Goal: Task Accomplishment & Management: Complete application form

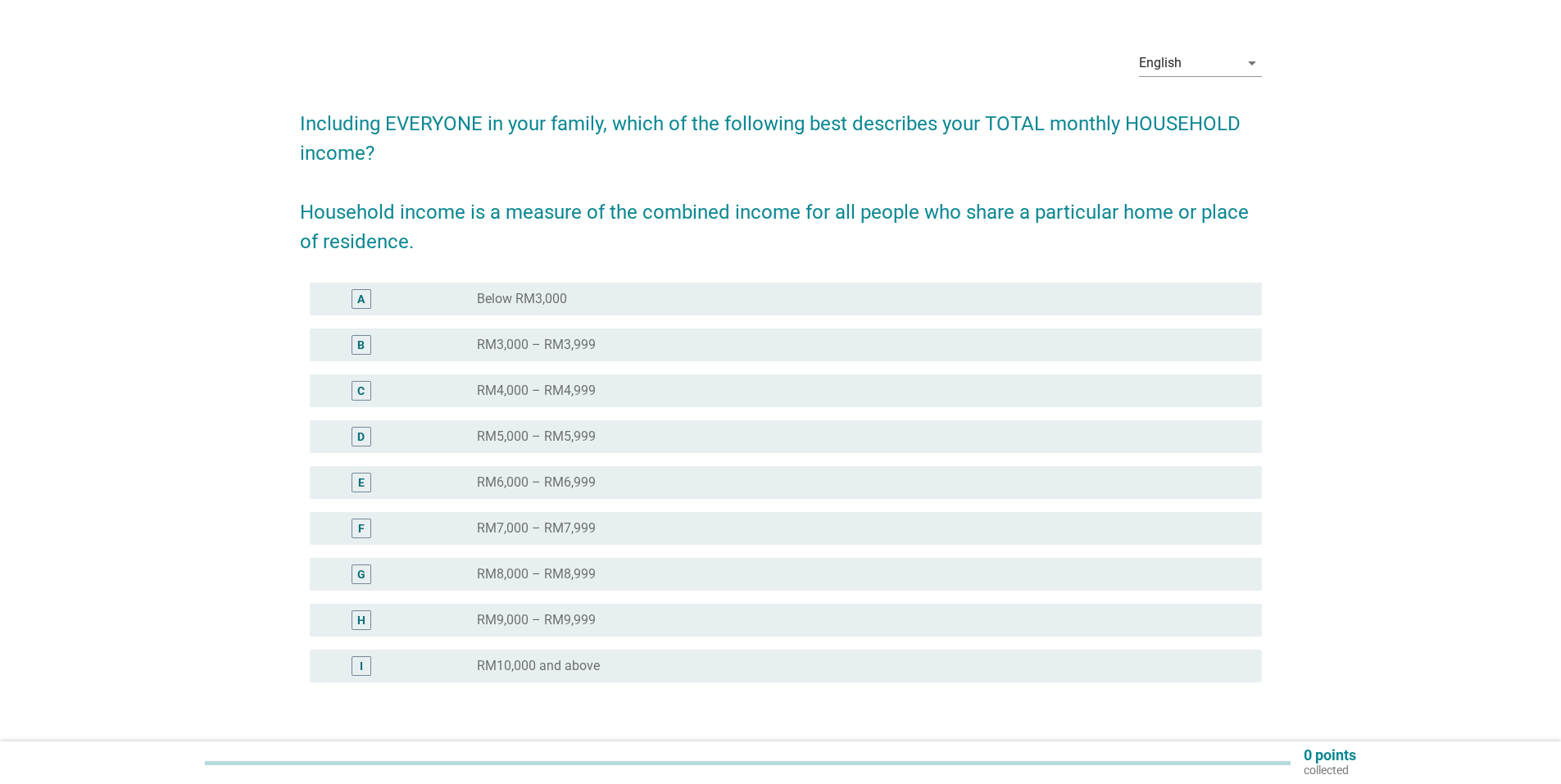
scroll to position [109, 0]
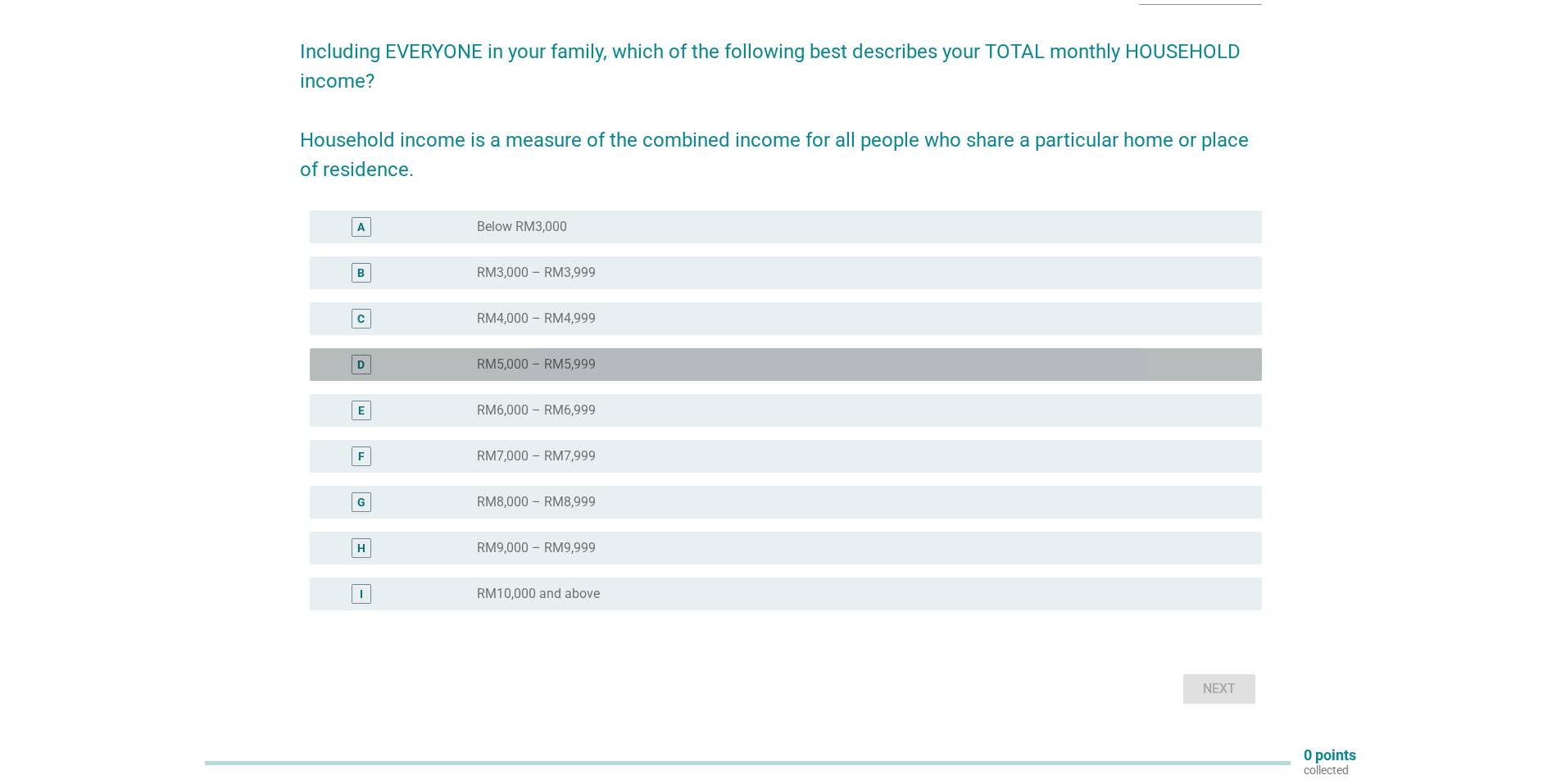
click at [679, 373] on div "radio_button_unchecked RM5,000 – RM5,999" at bounding box center [863, 364] width 772 height 20
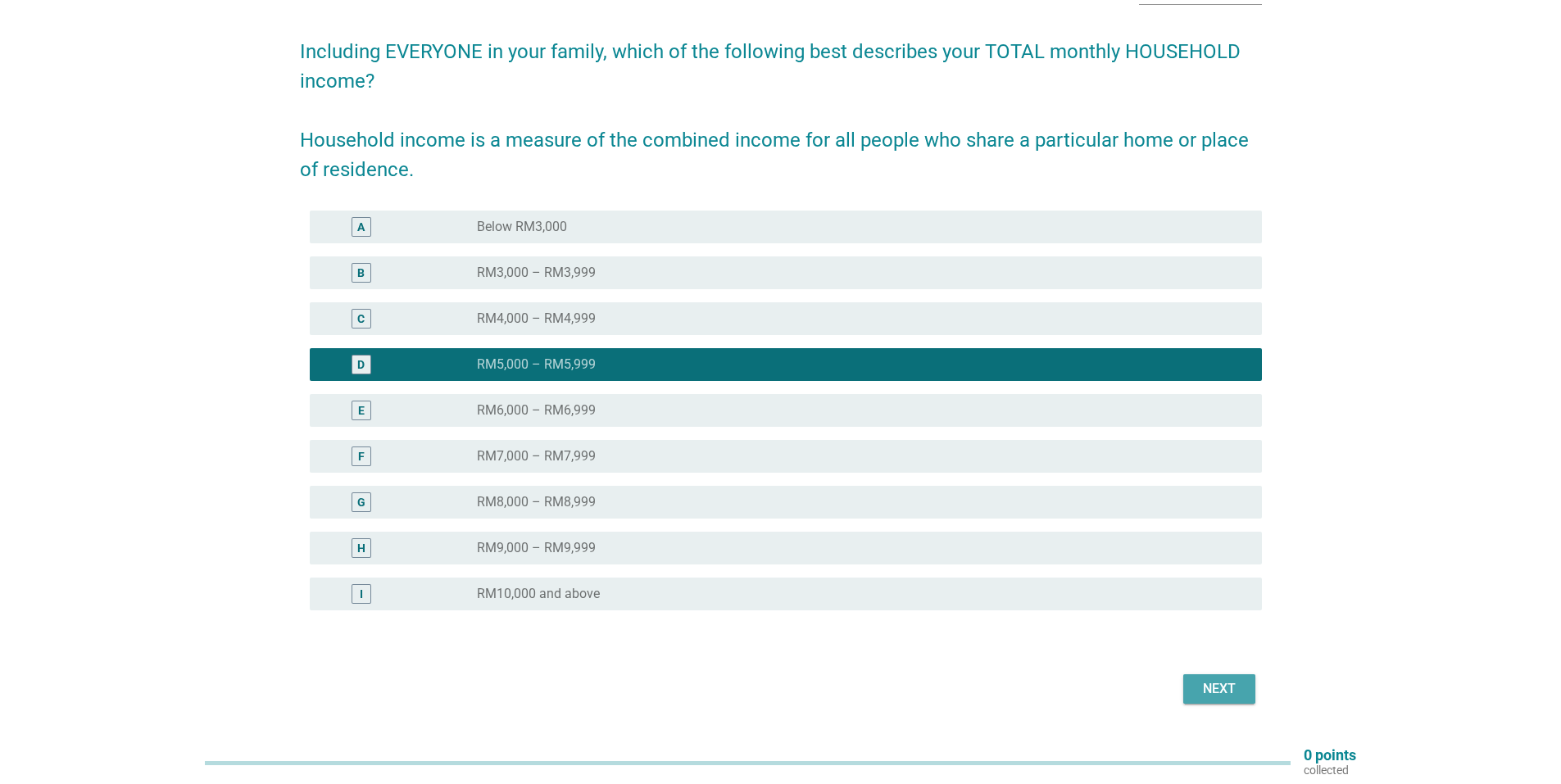
click at [1199, 684] on div "Next" at bounding box center [1219, 689] width 46 height 20
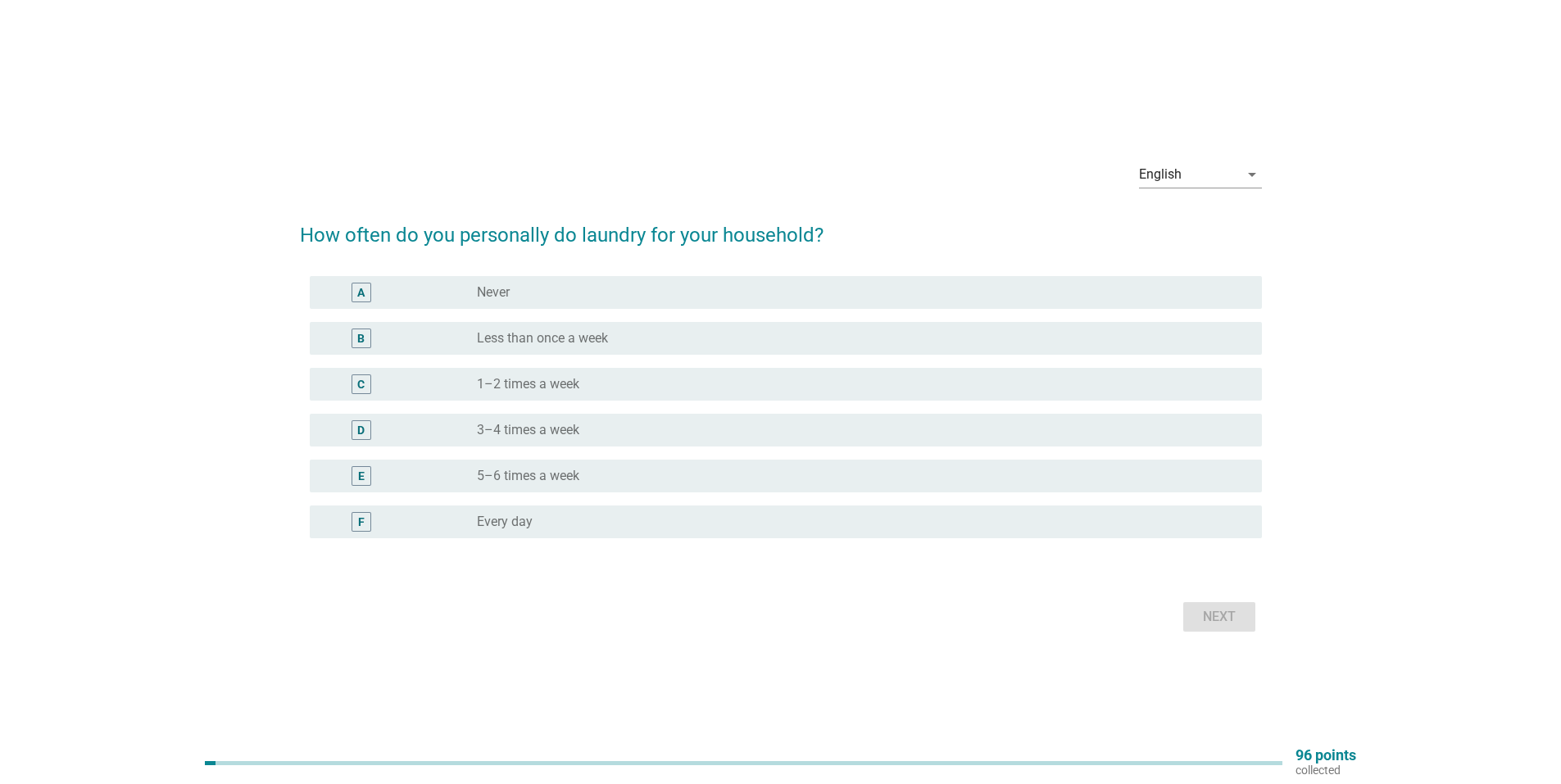
click at [604, 512] on div "radio_button_unchecked Every day" at bounding box center [863, 522] width 772 height 20
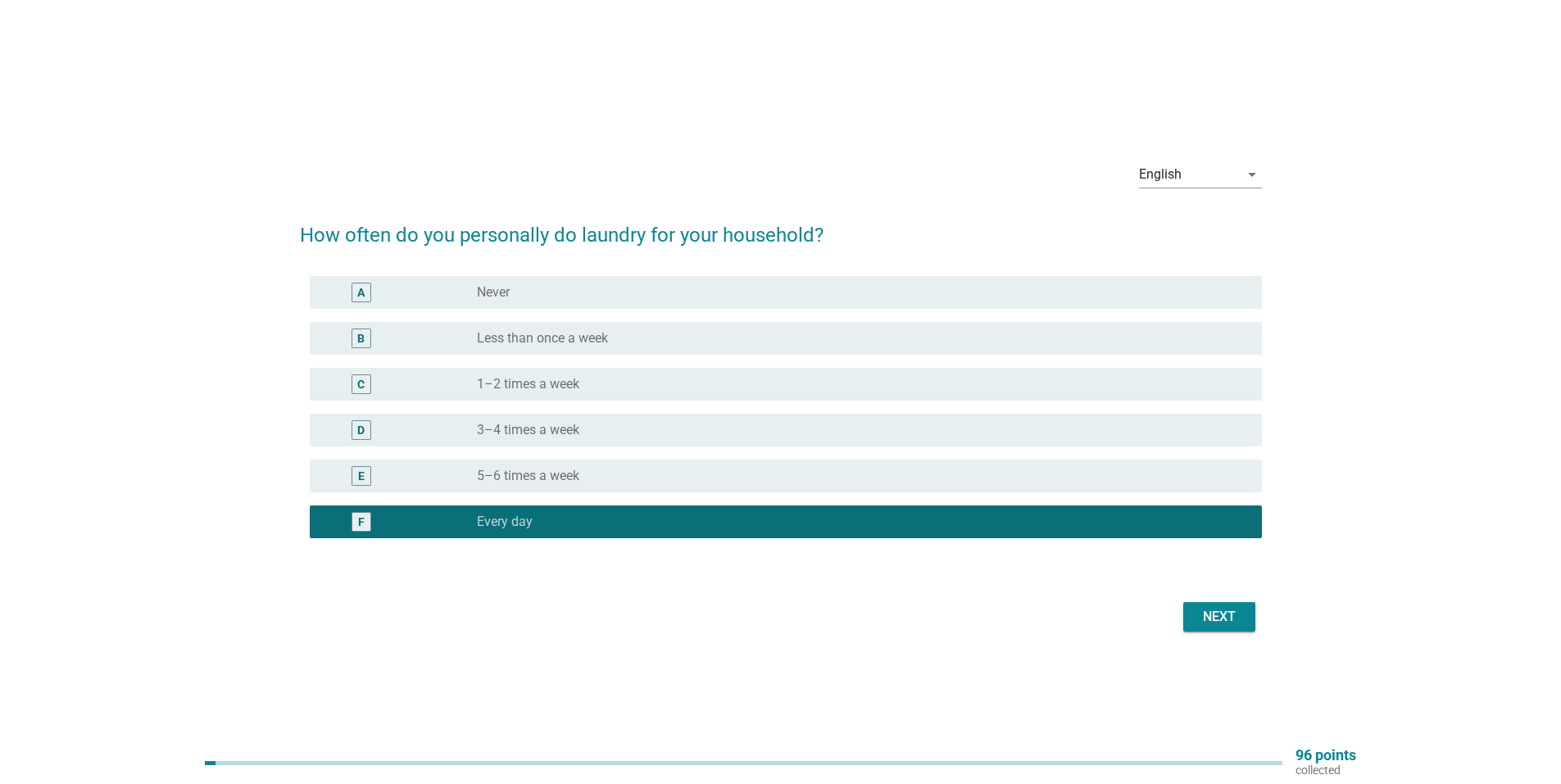
click at [1228, 622] on div "Next" at bounding box center [1219, 617] width 46 height 20
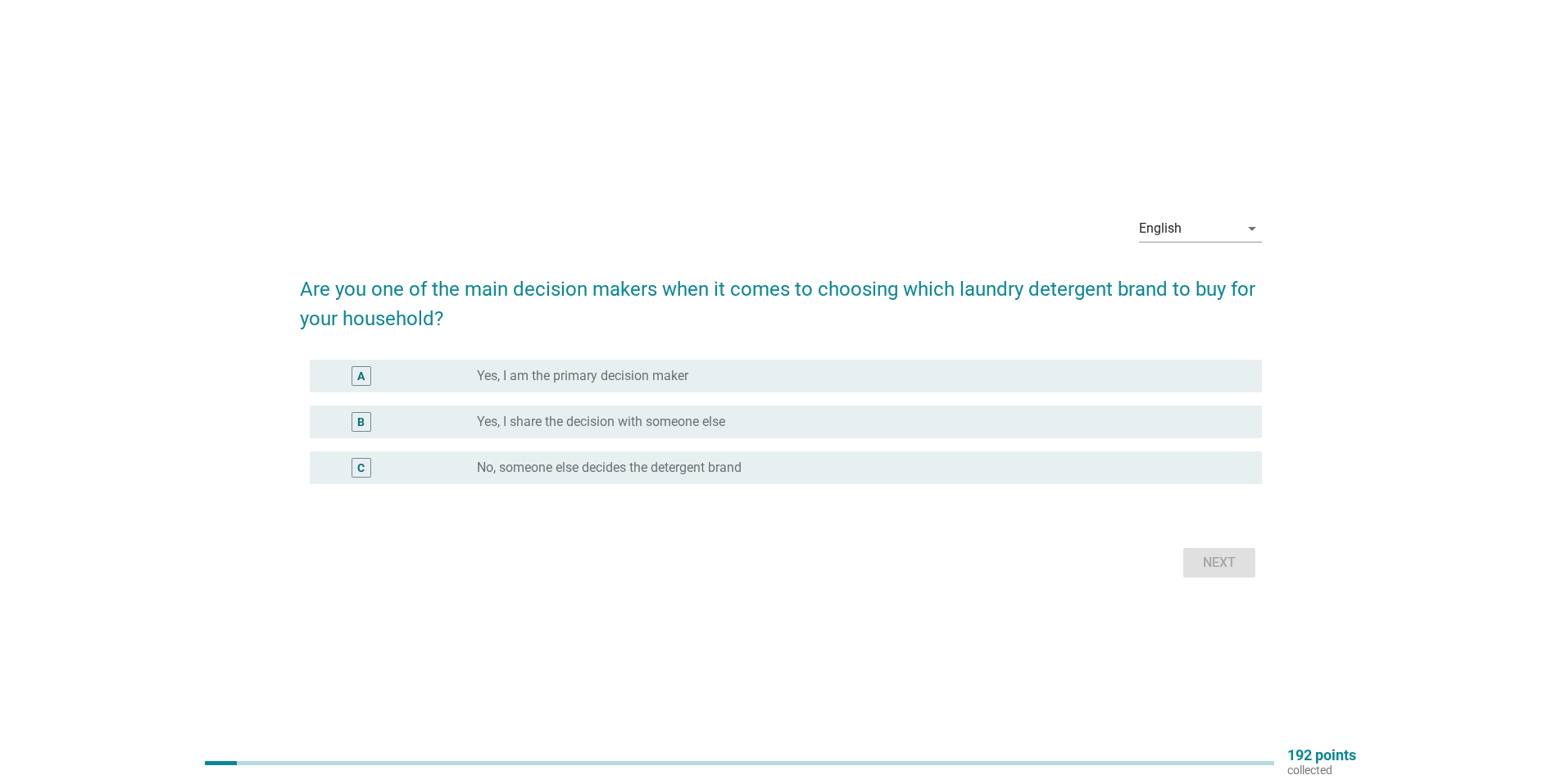
click at [721, 433] on div "B radio_button_unchecked Yes, I share the decision with someone else" at bounding box center [786, 421] width 953 height 33
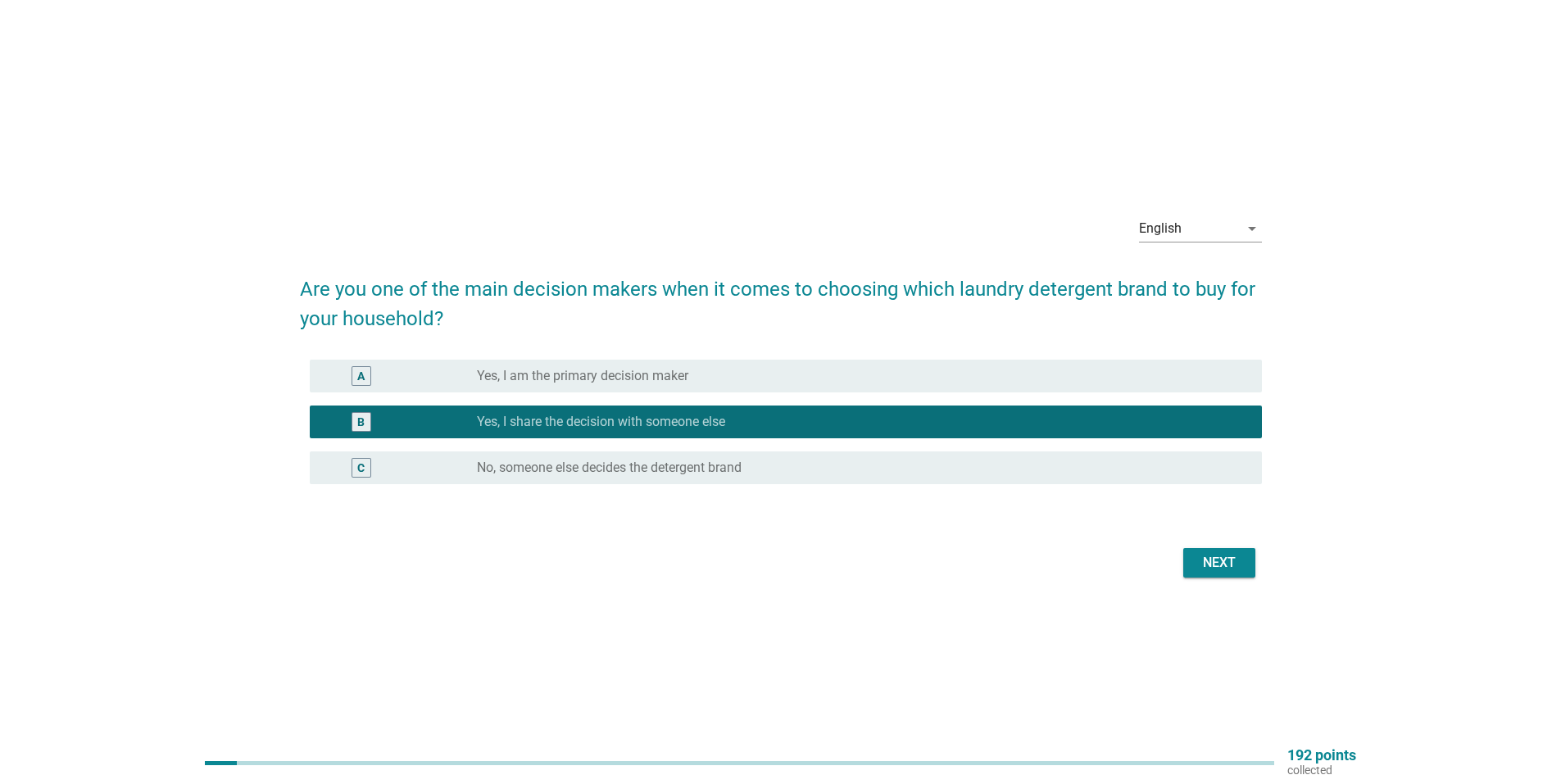
click at [1208, 553] on div "Next" at bounding box center [1219, 562] width 46 height 20
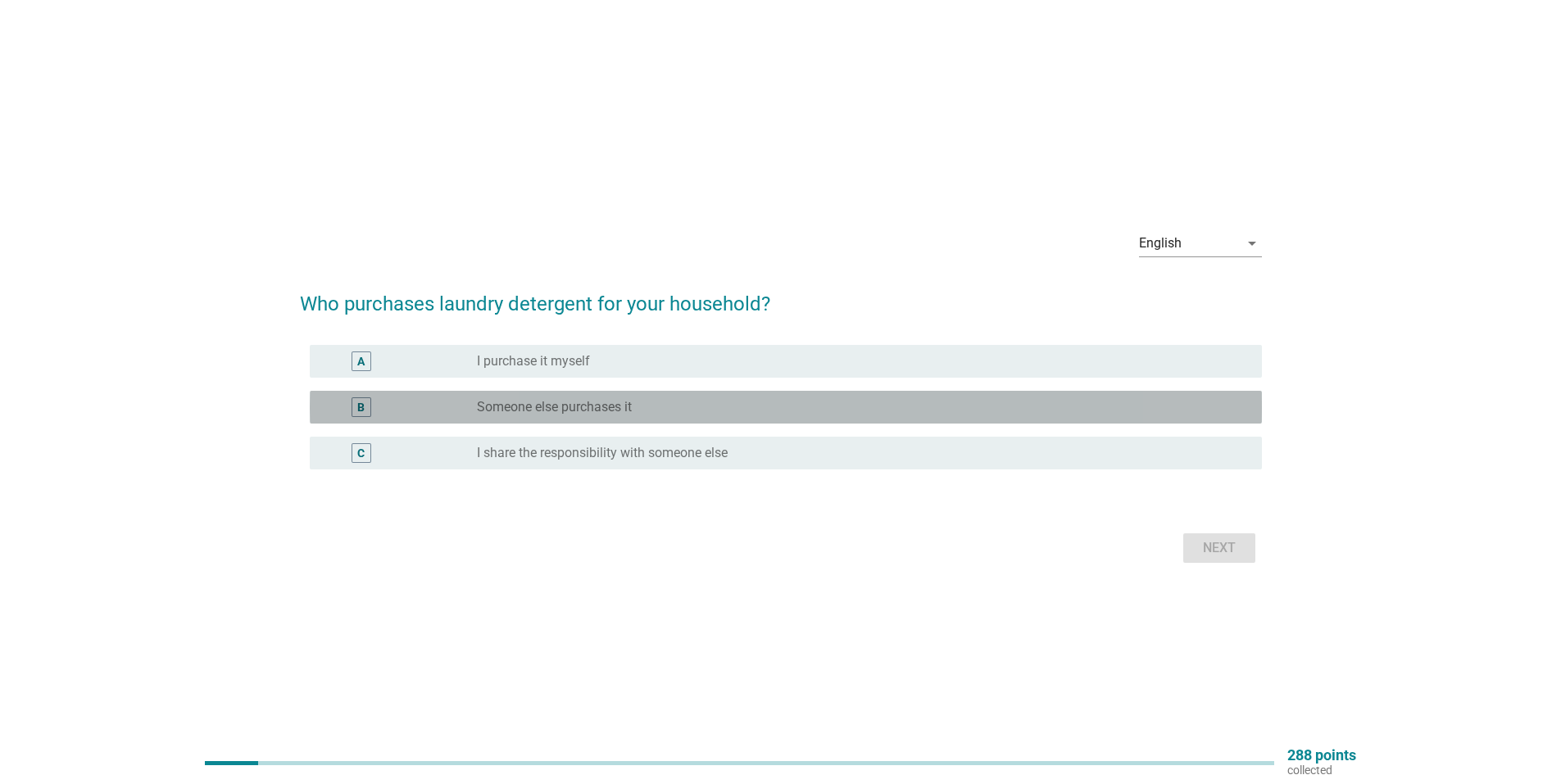
click at [643, 410] on div "radio_button_unchecked Someone else purchases it" at bounding box center [856, 407] width 759 height 16
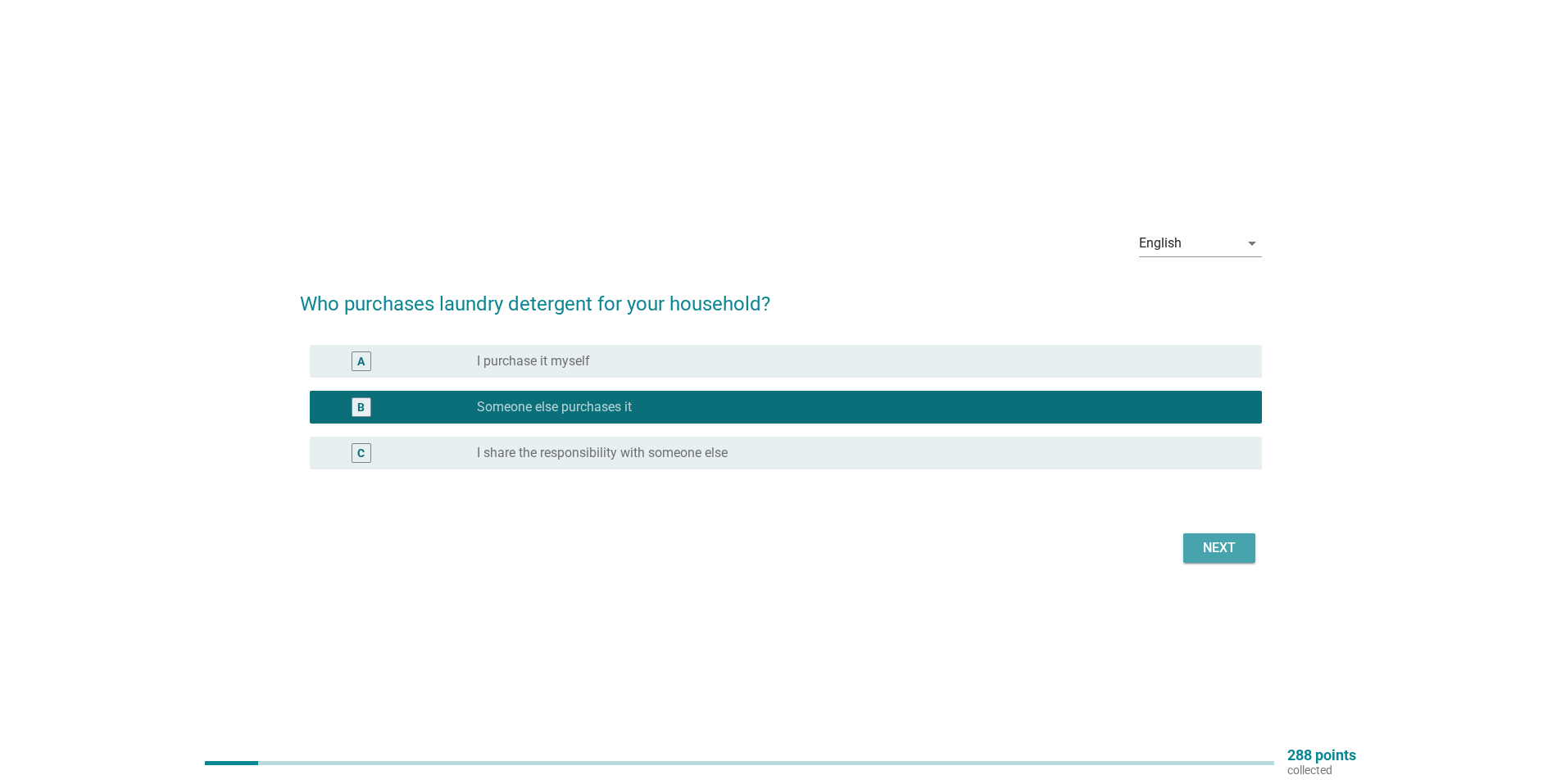
click at [1230, 547] on div "Next" at bounding box center [1219, 548] width 46 height 20
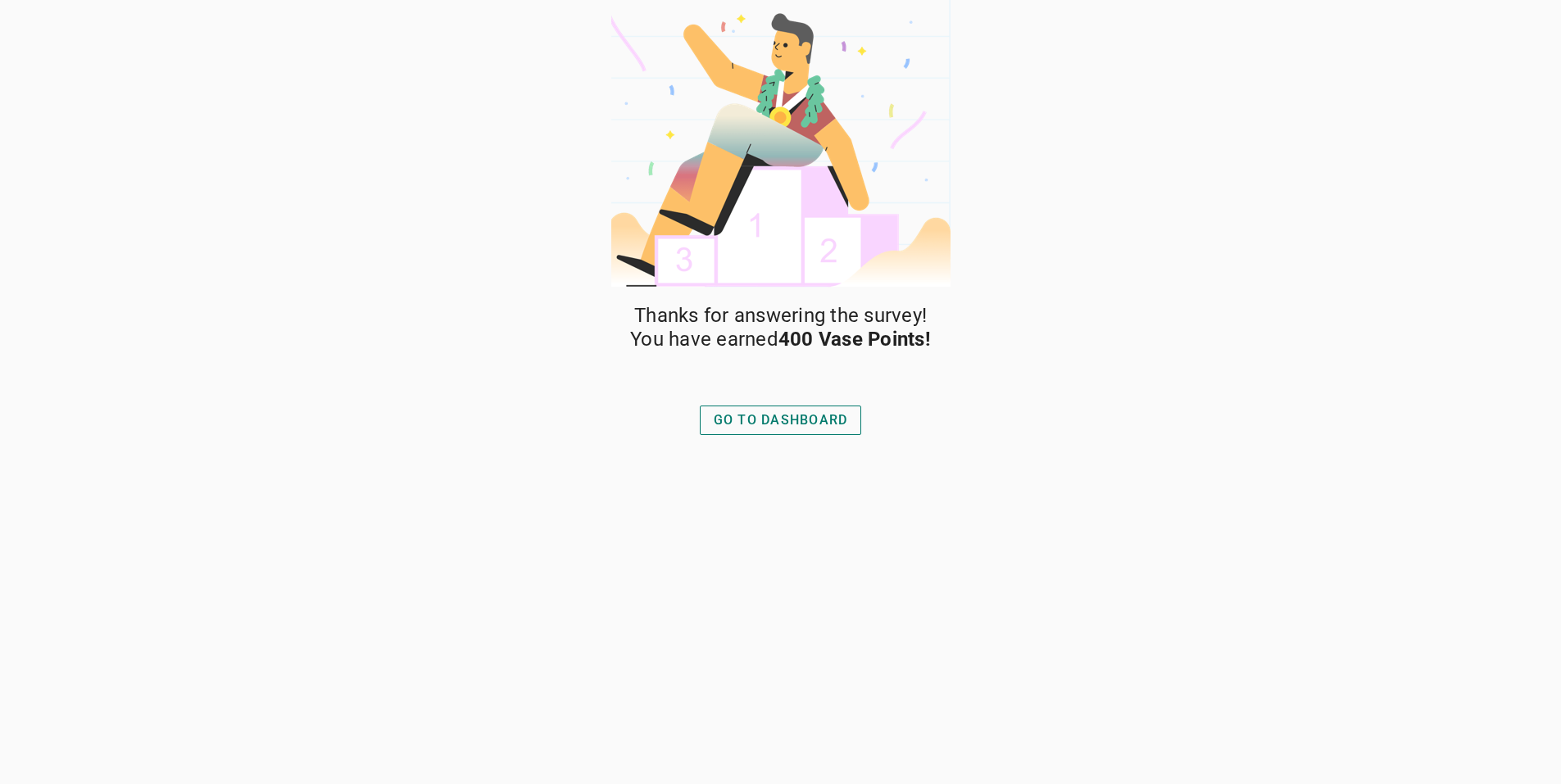
click at [776, 427] on div "GO TO DASHBOARD" at bounding box center [781, 420] width 134 height 20
